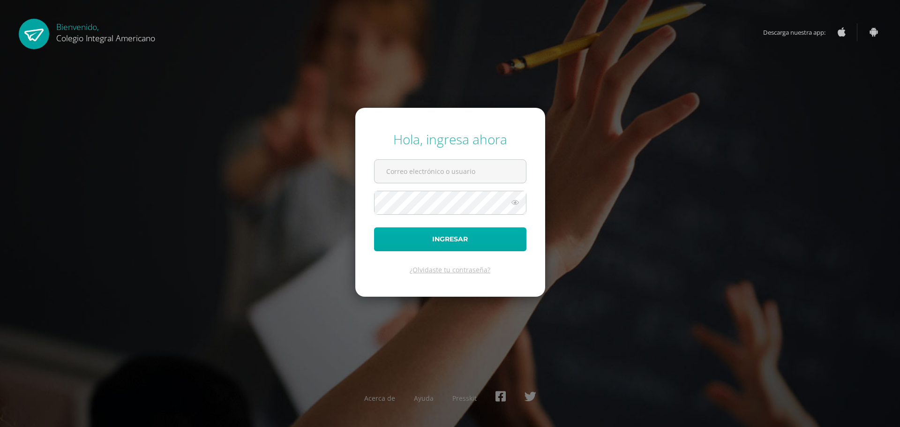
type input "alumno20kmrp01@integralamericano.edu.gt"
click at [484, 241] on button "Ingresar" at bounding box center [450, 239] width 152 height 24
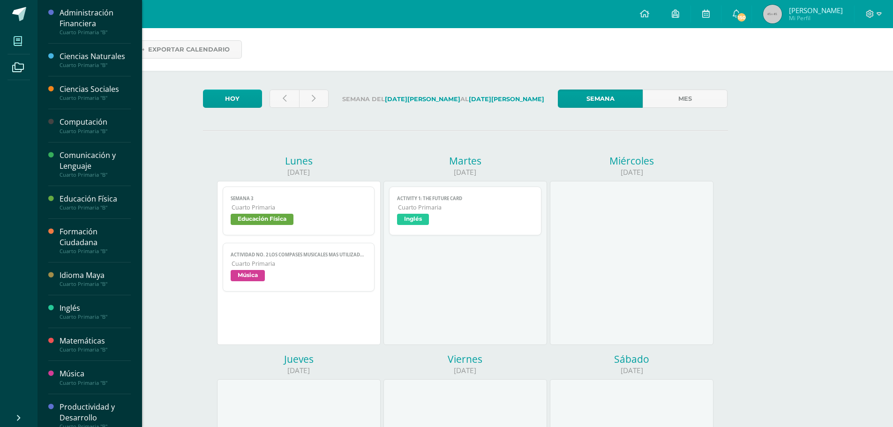
click at [15, 38] on icon at bounding box center [18, 41] width 8 height 9
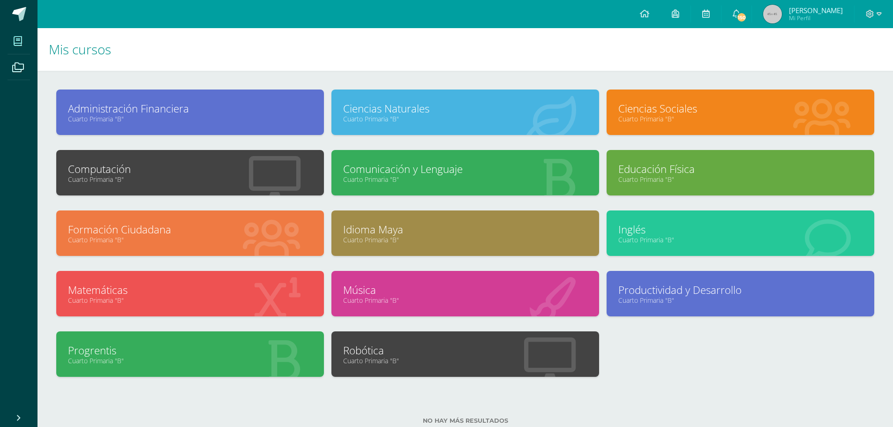
click at [737, 236] on link "Cuarto Primaria "B"" at bounding box center [741, 239] width 244 height 9
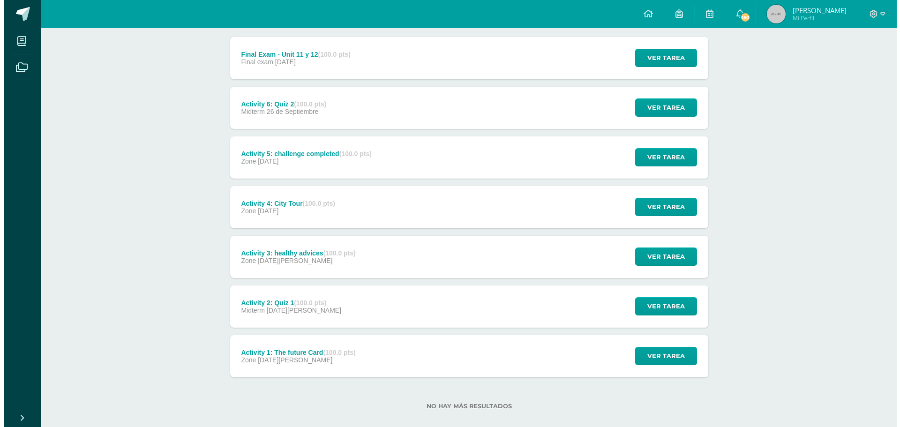
scroll to position [132, 0]
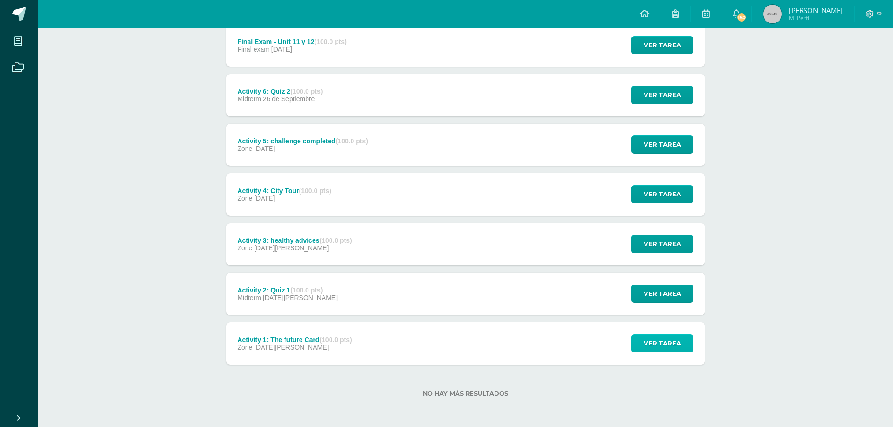
click at [672, 346] on span "Ver tarea" at bounding box center [663, 343] width 38 height 17
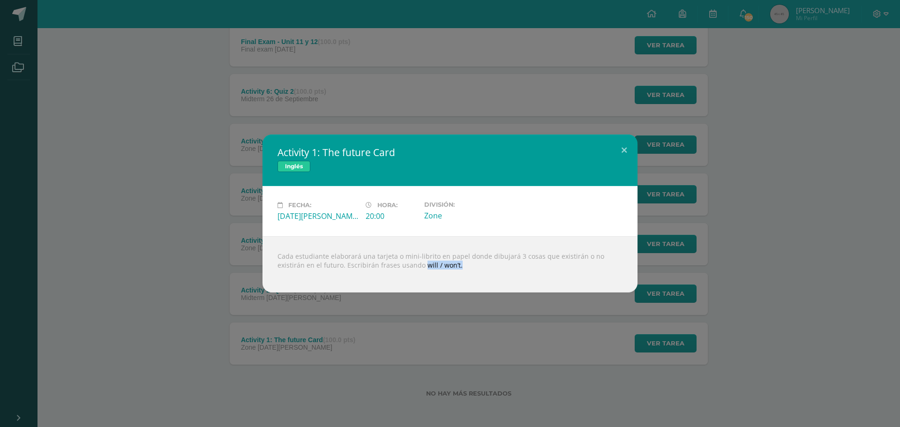
drag, startPoint x: 376, startPoint y: 268, endPoint x: 469, endPoint y: 274, distance: 93.1
click at [469, 274] on div "Cada estudiante elaborará una tarjeta o mini-librito en papel donde dibujará 3 …" at bounding box center [450, 264] width 375 height 56
click at [438, 273] on div at bounding box center [450, 274] width 345 height 8
drag, startPoint x: 420, startPoint y: 259, endPoint x: 401, endPoint y: 260, distance: 18.8
click at [401, 259] on div "Cada estudiante elaborará una tarjeta o mini-librito en papel donde dibujará 3 …" at bounding box center [450, 264] width 375 height 56
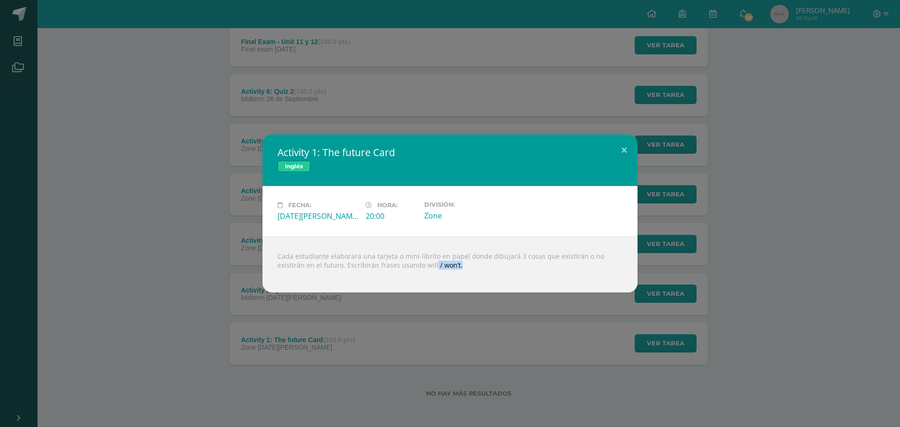
drag, startPoint x: 392, startPoint y: 263, endPoint x: 431, endPoint y: 270, distance: 39.6
click at [431, 270] on div "Cada estudiante elaborará una tarjeta o mini-librito en papel donde dibujará 3 …" at bounding box center [450, 264] width 375 height 56
drag, startPoint x: 417, startPoint y: 260, endPoint x: 349, endPoint y: 112, distance: 162.9
click at [349, 112] on div "Activity 1: The future Card Inglés Fecha: Martes 12 de Agosto Hora: 20:00 Divis…" at bounding box center [450, 213] width 900 height 427
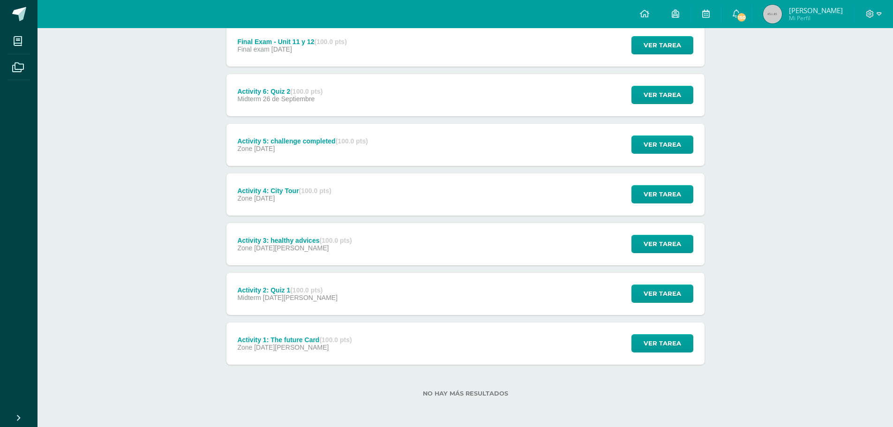
click at [398, 333] on div "Activity 1: The future Card (100.0 pts) Zone 12 de Agosto Ver tarea Activity 1:…" at bounding box center [466, 344] width 478 height 42
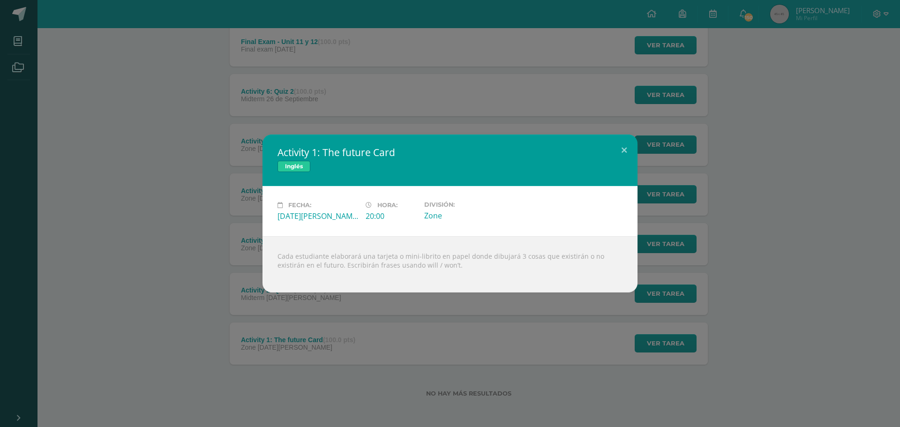
drag, startPoint x: 426, startPoint y: 265, endPoint x: 392, endPoint y: 263, distance: 33.8
click at [392, 263] on div "Cada estudiante elaborará una tarjeta o mini-librito en papel donde dibujará 3 …" at bounding box center [450, 264] width 375 height 56
copy div "will / won’t"
